Goal: Check status: Check status

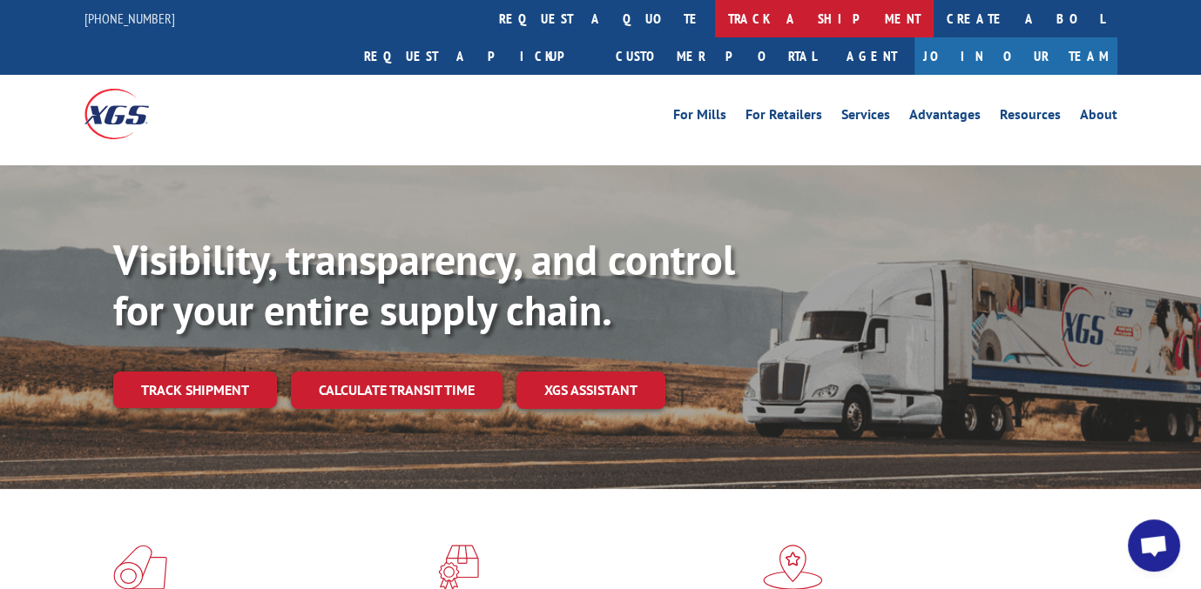
click at [715, 17] on link "track a shipment" at bounding box center [824, 18] width 219 height 37
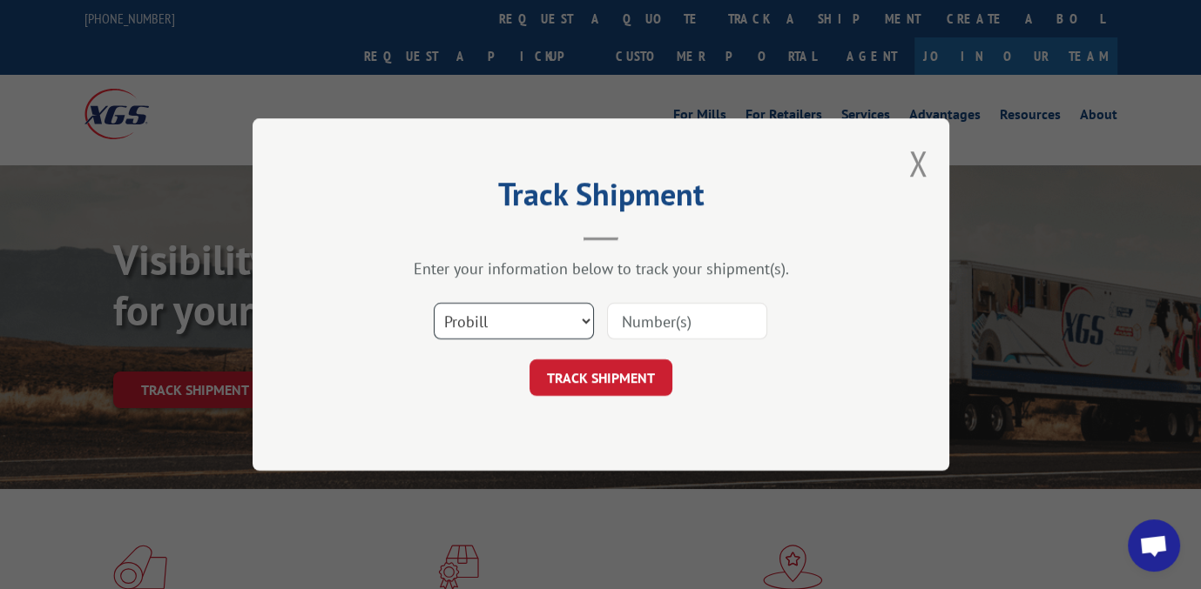
click at [582, 317] on select "Select category... Probill BOL PO" at bounding box center [514, 321] width 160 height 37
select select "bol"
click at [434, 303] on select "Select category... Probill BOL PO" at bounding box center [514, 321] width 160 height 37
click at [708, 325] on input at bounding box center [687, 321] width 160 height 37
type input "191741"
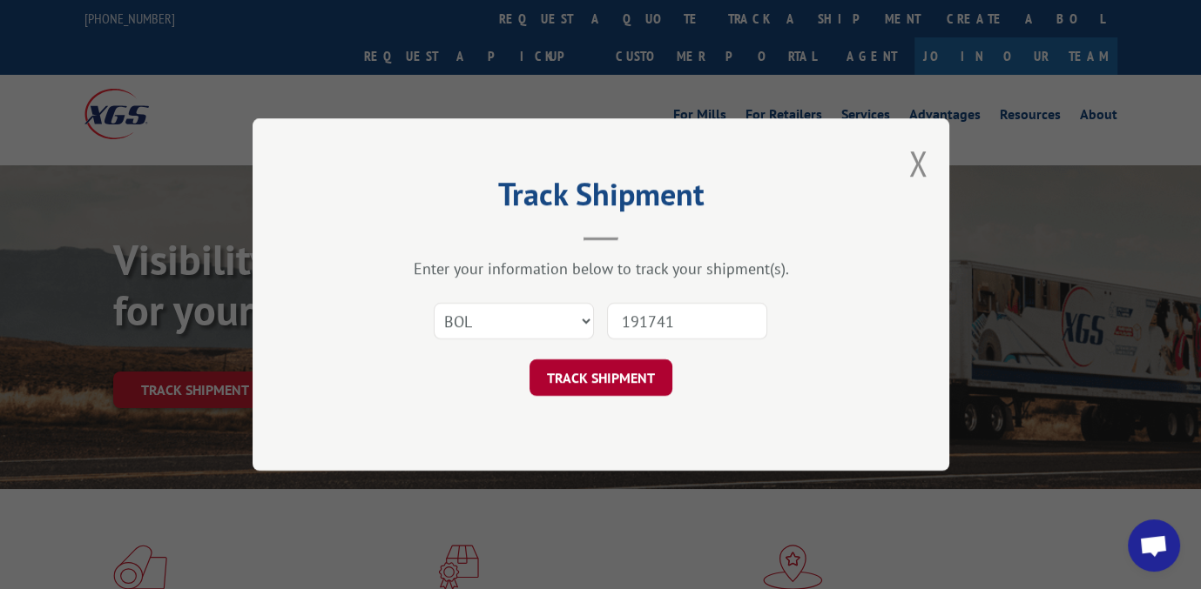
click at [628, 370] on button "TRACK SHIPMENT" at bounding box center [600, 378] width 143 height 37
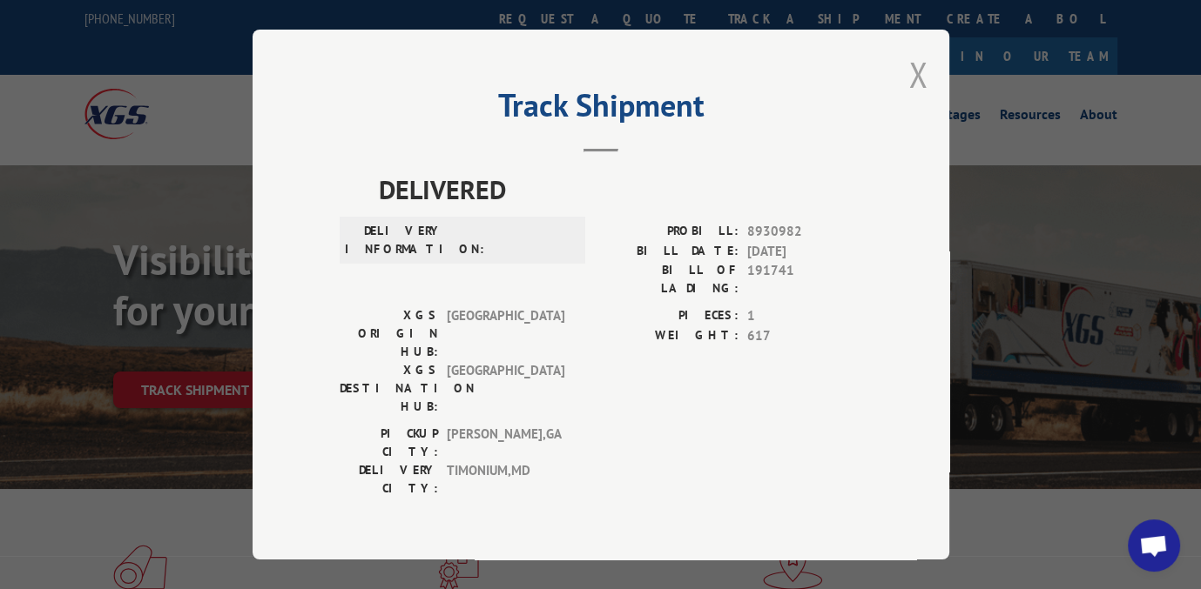
click at [908, 76] on button "Close modal" at bounding box center [917, 74] width 19 height 46
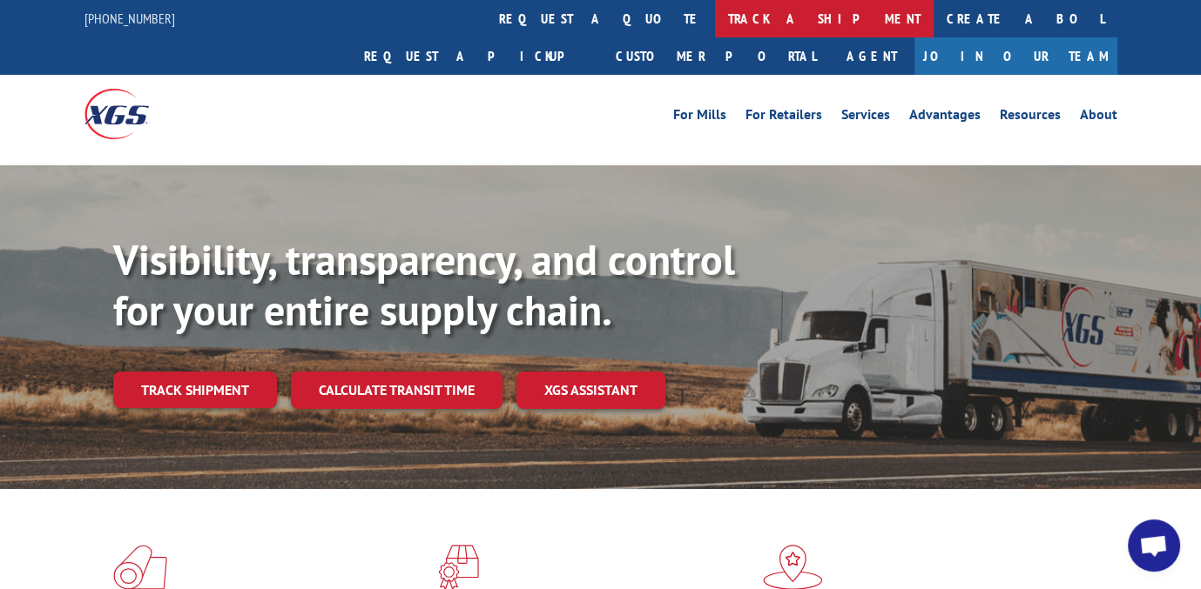
click at [715, 11] on link "track a shipment" at bounding box center [824, 18] width 219 height 37
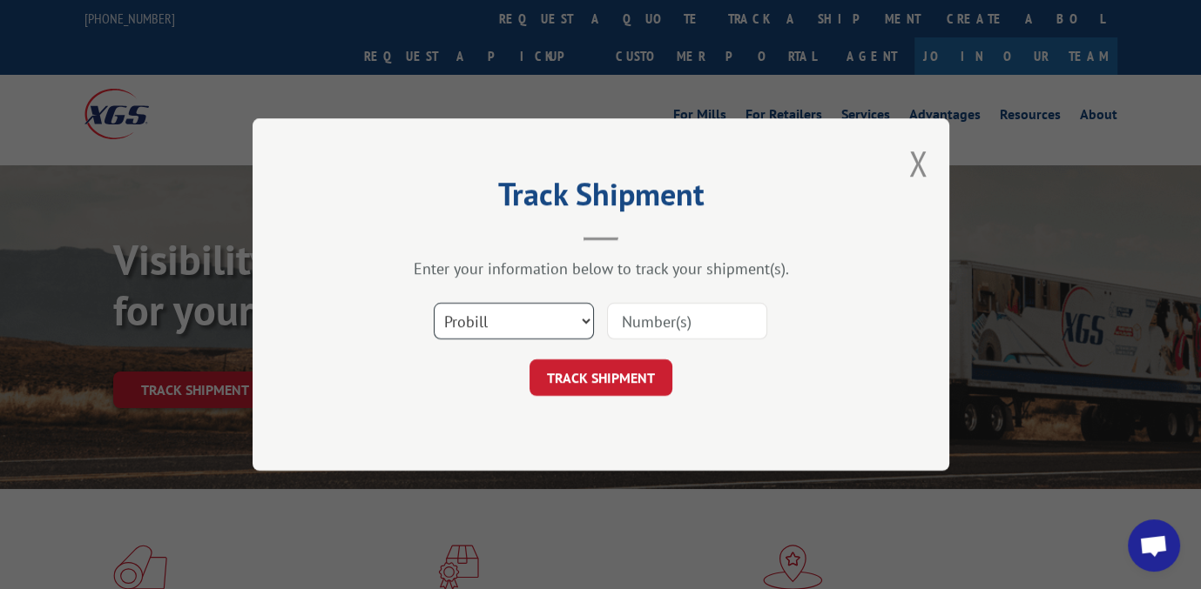
click at [583, 319] on select "Select category... Probill BOL PO" at bounding box center [514, 321] width 160 height 37
select select "bol"
click at [434, 303] on select "Select category... Probill BOL PO" at bounding box center [514, 321] width 160 height 37
click at [717, 314] on input at bounding box center [687, 321] width 160 height 37
type input "191742"
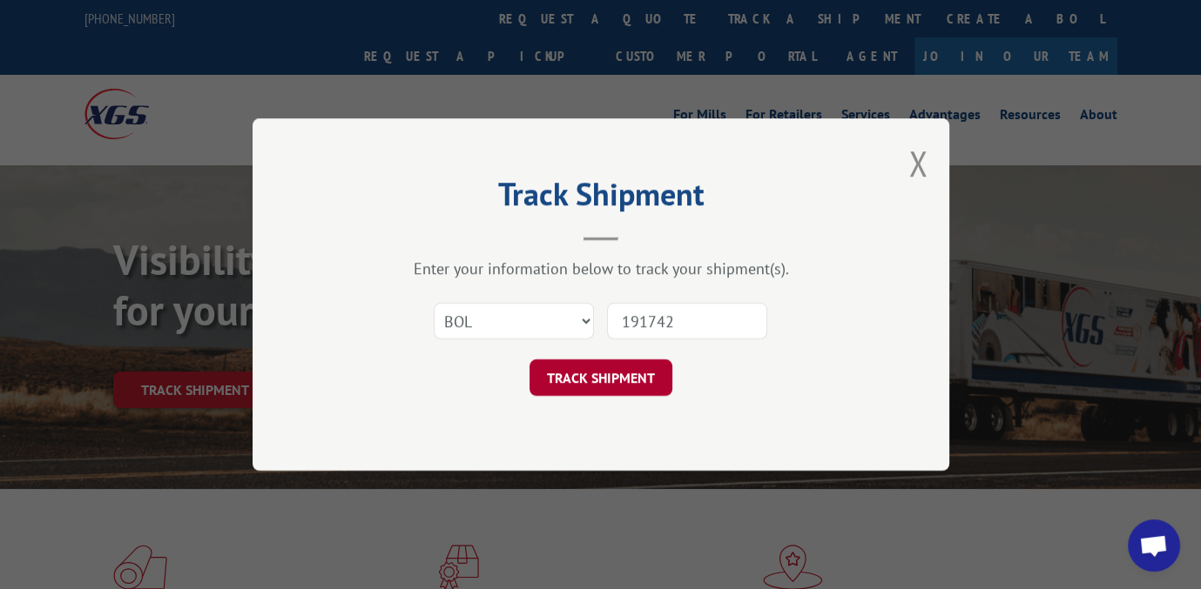
click at [613, 375] on button "TRACK SHIPMENT" at bounding box center [600, 378] width 143 height 37
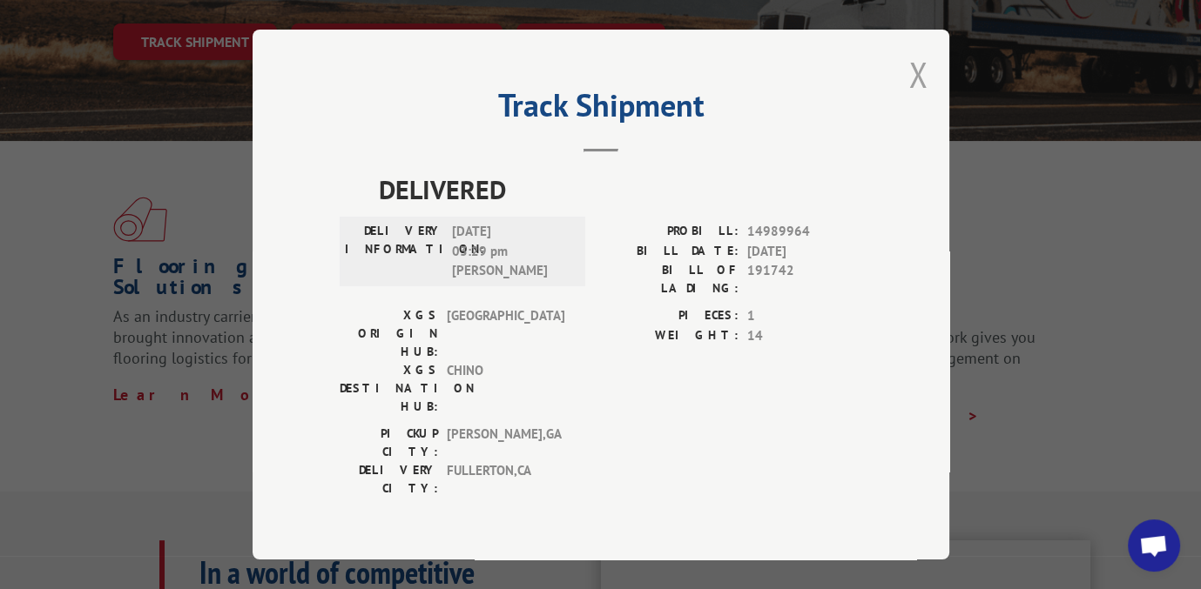
click at [908, 68] on button "Close modal" at bounding box center [917, 74] width 19 height 46
